Goal: Contribute content

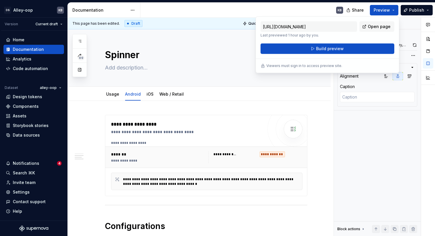
scroll to position [280, 0]
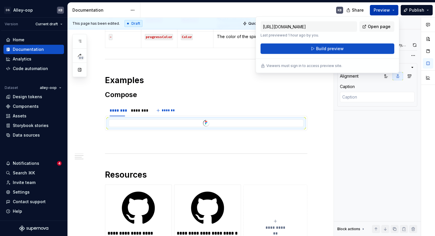
click at [394, 12] on button "Preview" at bounding box center [384, 10] width 28 height 10
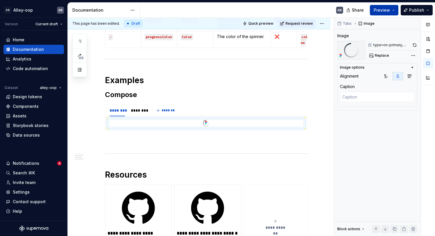
click at [394, 12] on button "Preview" at bounding box center [384, 10] width 28 height 10
click at [419, 14] on button "Publish" at bounding box center [416, 10] width 32 height 10
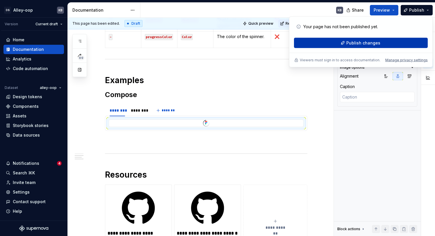
click at [385, 41] on button "Publish changes" at bounding box center [361, 43] width 134 height 10
type textarea "*"
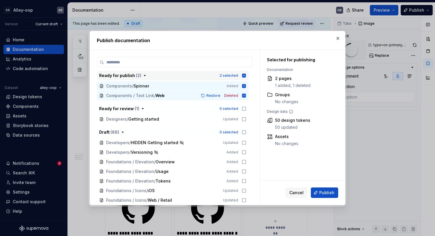
click at [246, 76] on icon "button" at bounding box center [244, 76] width 4 height 4
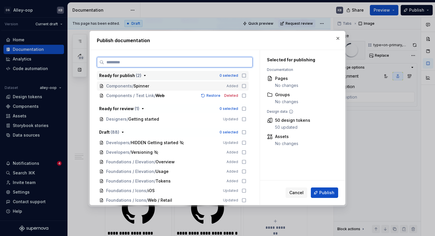
click at [247, 83] on div "Components / Spinner Added" at bounding box center [173, 85] width 152 height 9
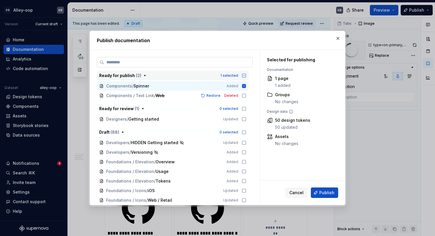
click at [207, 62] on input "search" at bounding box center [178, 62] width 148 height 6
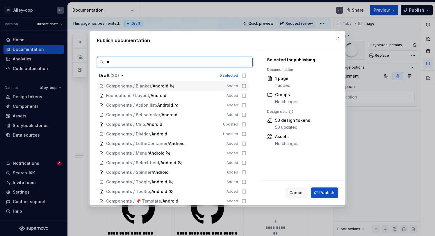
type input "*"
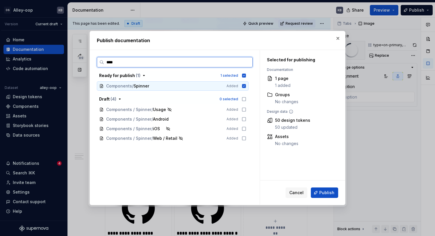
type input "*****"
click at [246, 119] on icon at bounding box center [243, 119] width 5 height 5
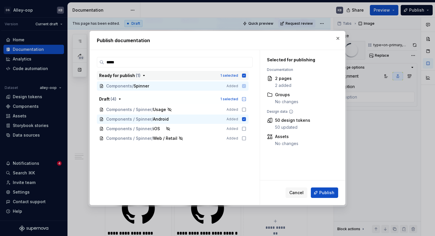
click at [246, 78] on icon "button" at bounding box center [243, 75] width 5 height 5
click at [337, 194] on button "Publish" at bounding box center [324, 192] width 27 height 10
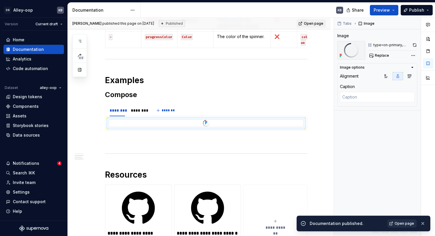
click at [406, 224] on span "Open page" at bounding box center [403, 223] width 19 height 5
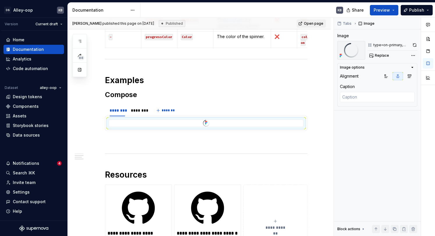
type textarea "*"
